Goal: Task Accomplishment & Management: Use online tool/utility

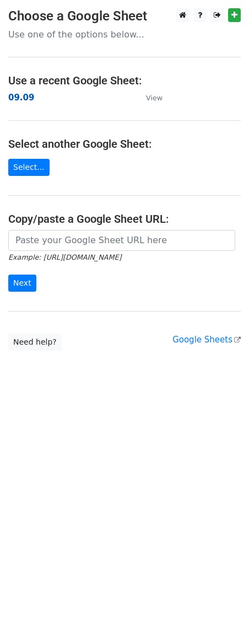
click at [22, 97] on strong "09.09" at bounding box center [21, 98] width 26 height 10
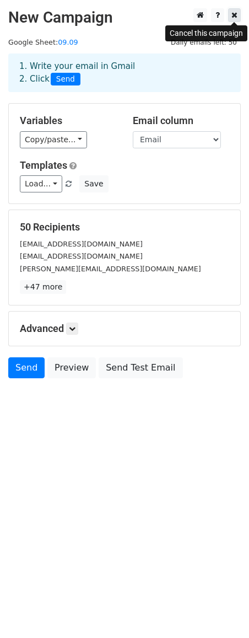
click at [236, 14] on icon at bounding box center [235, 15] width 6 height 8
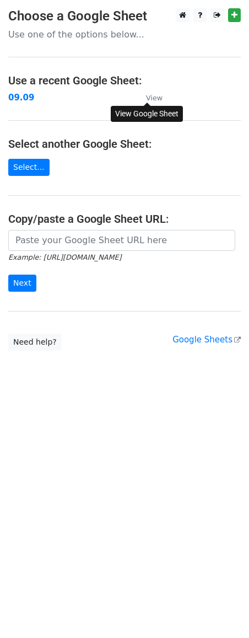
click at [148, 94] on small "View" at bounding box center [154, 98] width 17 height 8
click at [16, 95] on strong "09.09" at bounding box center [21, 98] width 26 height 10
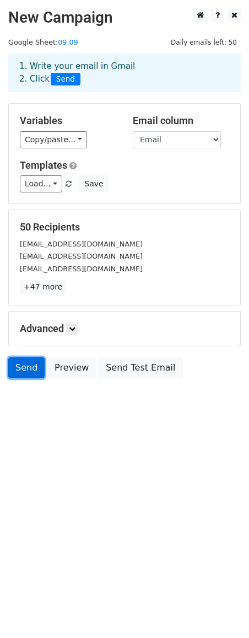
click at [27, 372] on link "Send" at bounding box center [26, 368] width 36 height 21
